Goal: Obtain resource: Download file/media

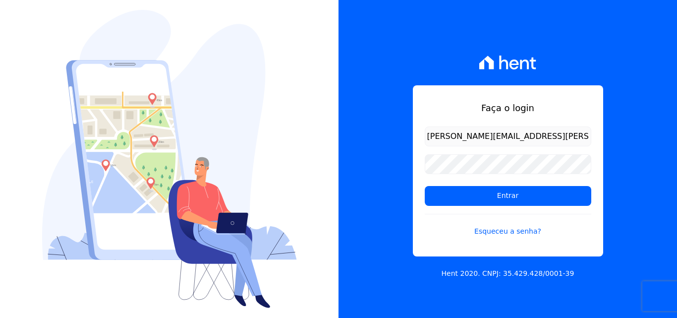
click at [469, 137] on input "[PERSON_NAME][EMAIL_ADDRESS][PERSON_NAME][DOMAIN_NAME]" at bounding box center [508, 136] width 166 height 20
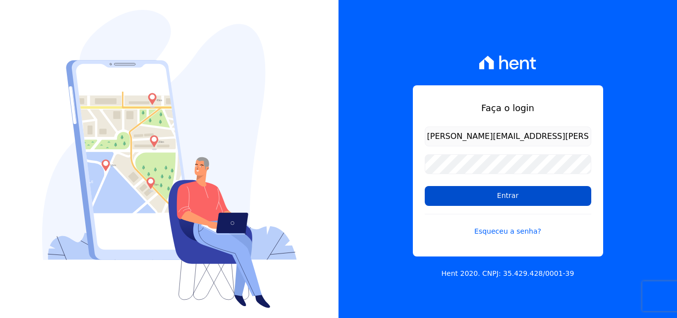
click at [463, 195] on input "Entrar" at bounding box center [508, 196] width 166 height 20
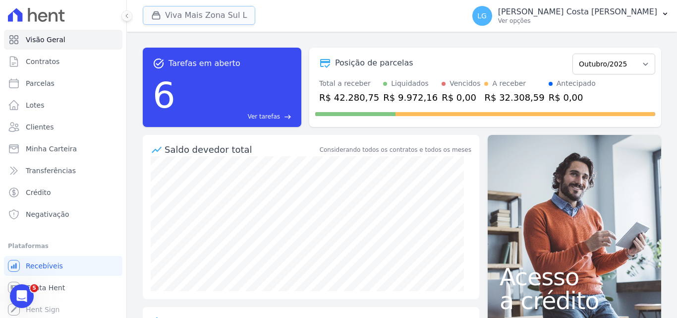
click at [212, 14] on button "Viva Mais Zona Sul L" at bounding box center [199, 15] width 112 height 19
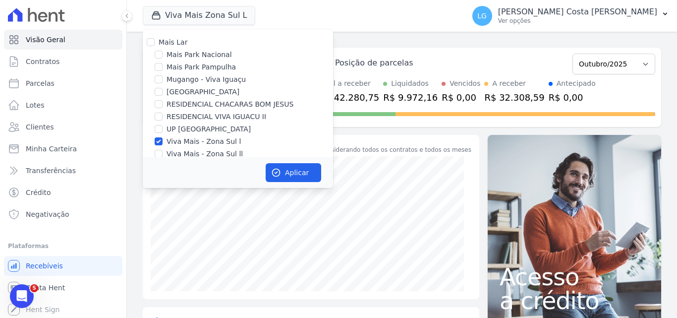
click at [195, 140] on label "Viva Mais - Zona Sul l" at bounding box center [203, 141] width 74 height 10
click at [163, 140] on input "Viva Mais - Zona Sul l" at bounding box center [159, 141] width 8 height 8
checkbox input "false"
click at [206, 54] on label "Mais Park Nacional" at bounding box center [198, 55] width 65 height 10
click at [163, 54] on input "Mais Park Nacional" at bounding box center [159, 55] width 8 height 8
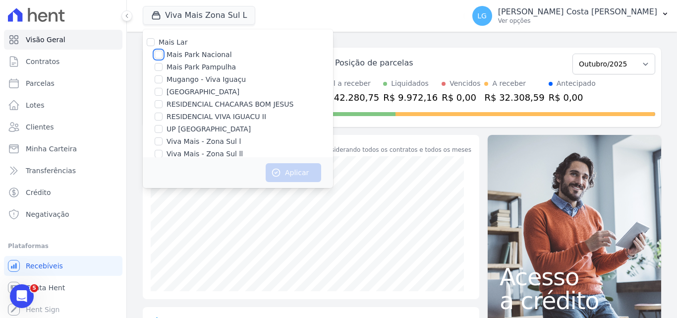
checkbox input "true"
click at [287, 173] on button "Aplicar" at bounding box center [293, 172] width 55 height 19
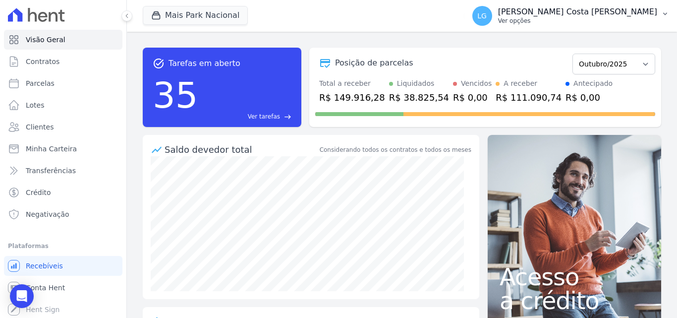
click at [551, 16] on p "[PERSON_NAME] Costa [PERSON_NAME]" at bounding box center [577, 12] width 159 height 10
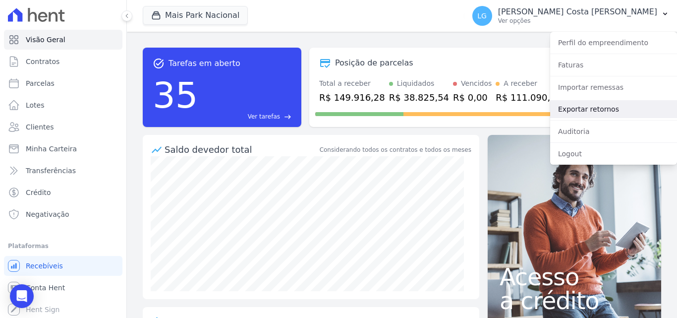
click at [578, 104] on link "Exportar retornos" at bounding box center [613, 109] width 127 height 18
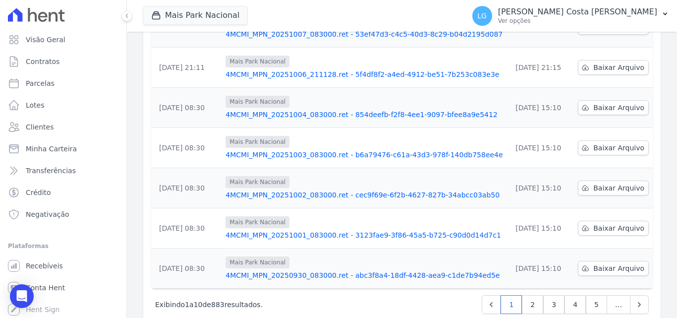
scroll to position [309, 0]
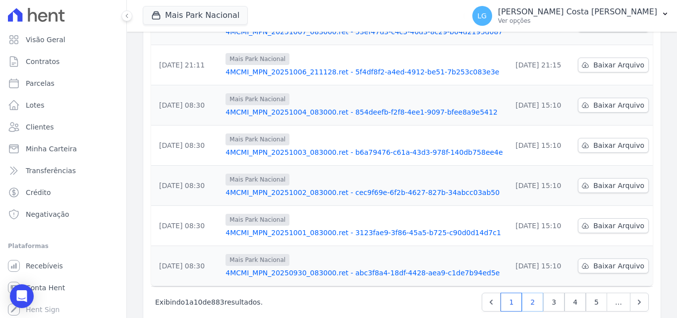
click at [528, 292] on link "2" at bounding box center [532, 301] width 21 height 19
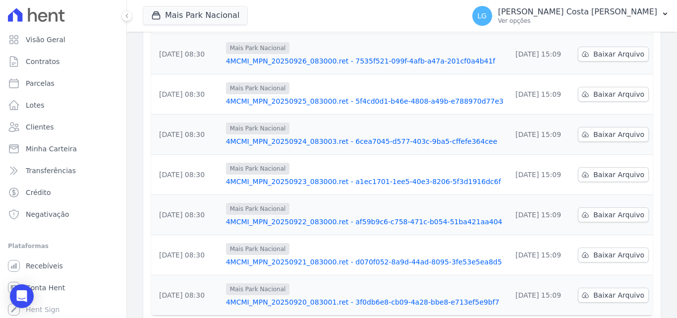
scroll to position [309, 0]
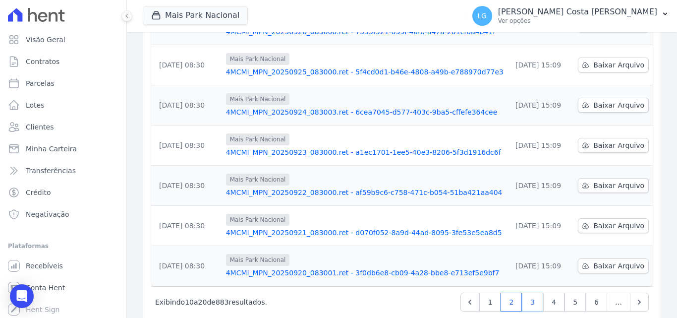
click at [526, 292] on link "3" at bounding box center [532, 301] width 21 height 19
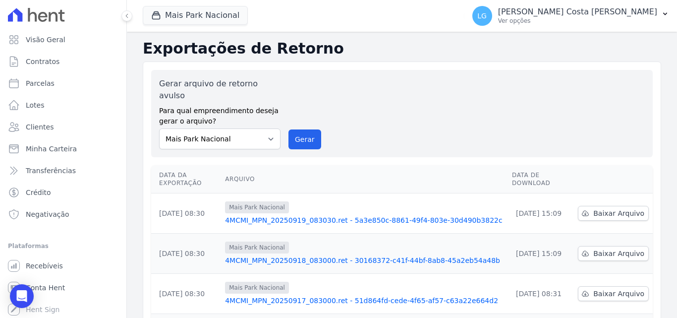
click at [309, 255] on link "4MCMI_MPN_20250918_083000.ret - 30168372-c41f-44bf-8ab8-45a2eb54a48b" at bounding box center [364, 260] width 279 height 10
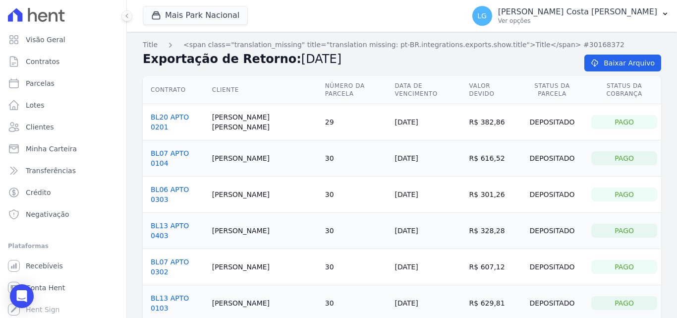
drag, startPoint x: 422, startPoint y: 120, endPoint x: 416, endPoint y: 116, distance: 6.5
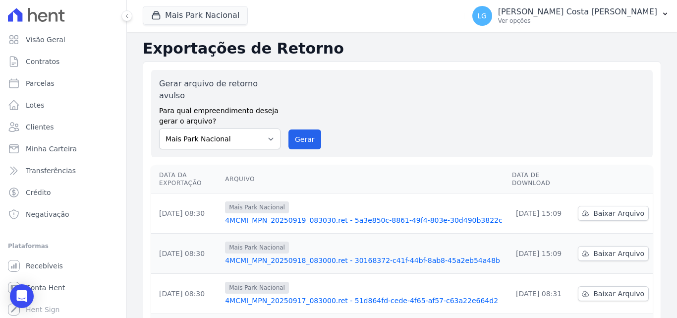
click at [295, 255] on link "4MCMI_MPN_20250918_083000.ret - 30168372-c41f-44bf-8ab8-45a2eb54a48b" at bounding box center [364, 260] width 279 height 10
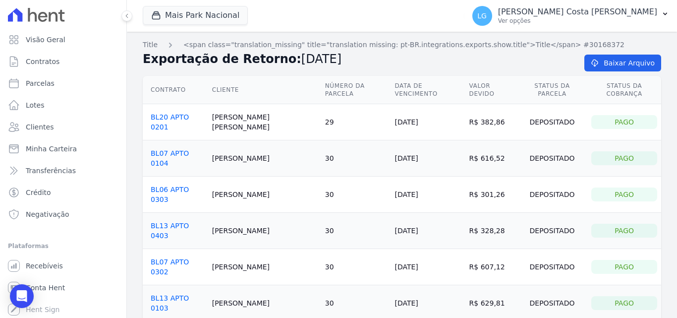
drag, startPoint x: 317, startPoint y: 169, endPoint x: 315, endPoint y: 164, distance: 5.2
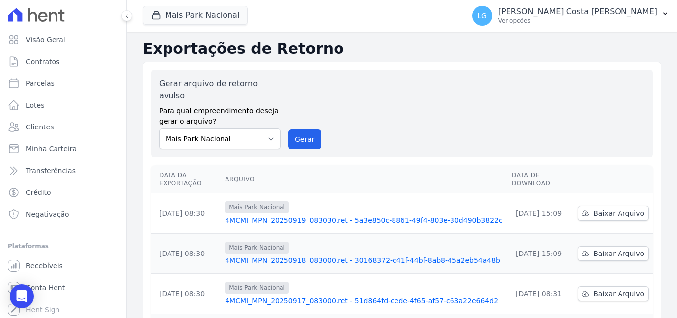
click at [296, 215] on link "4MCMI_MPN_20250919_083030.ret - 5a3e850c-8861-49f4-803e-30d490b3822c" at bounding box center [364, 220] width 279 height 10
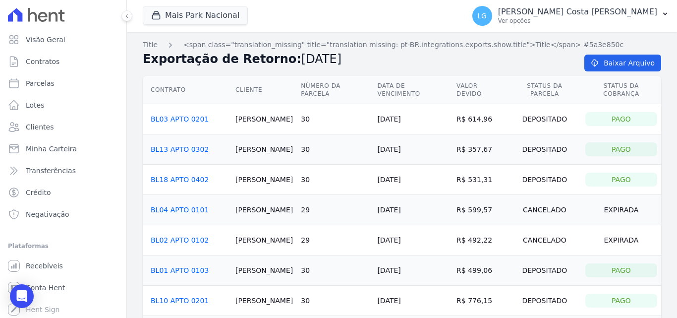
click at [171, 145] on link "BL13 APTO 0302" at bounding box center [180, 149] width 58 height 8
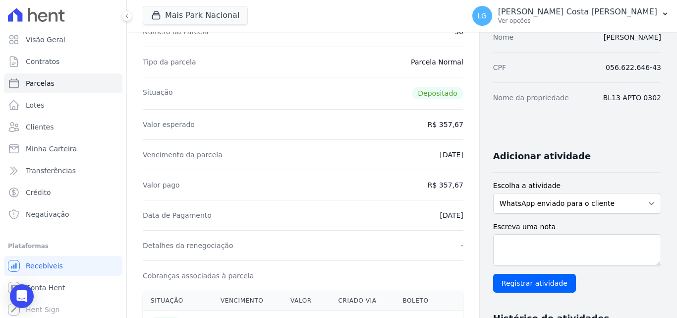
scroll to position [149, 0]
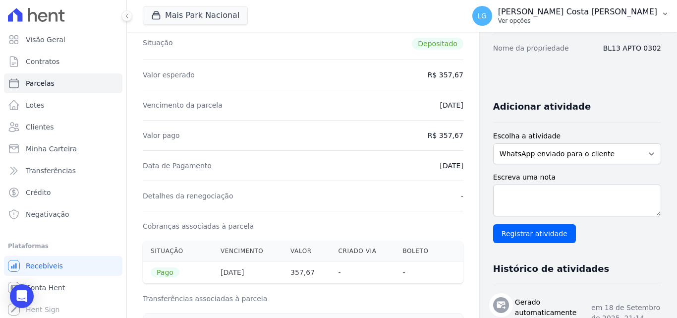
click at [598, 23] on p "Ver opções" at bounding box center [577, 21] width 159 height 8
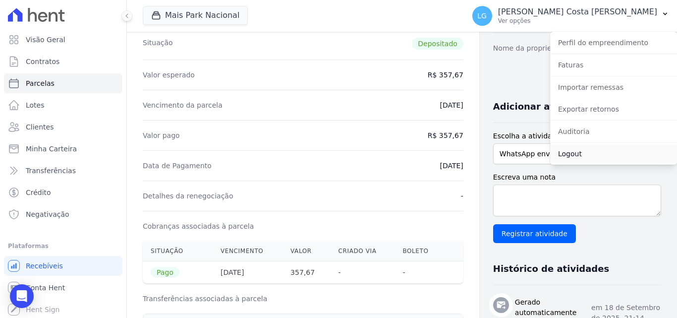
click at [585, 150] on link "Logout" at bounding box center [613, 154] width 127 height 18
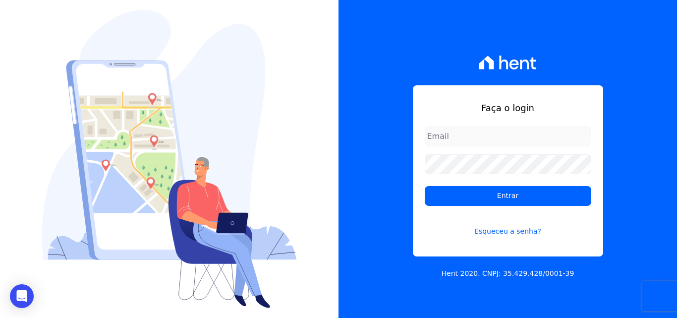
type input "[PERSON_NAME][EMAIL_ADDRESS][PERSON_NAME][DOMAIN_NAME]"
